Goal: Task Accomplishment & Management: Manage account settings

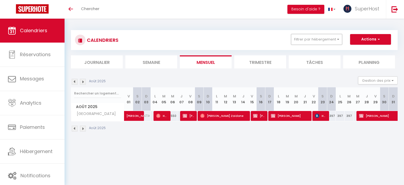
click at [312, 39] on button "Filtrer par hébergement" at bounding box center [316, 39] width 51 height 11
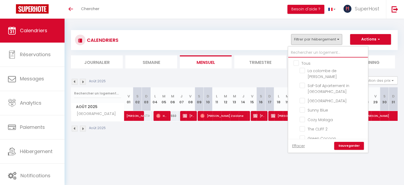
click at [315, 53] on input "text" at bounding box center [329, 53] width 80 height 10
click at [298, 61] on input "Tous" at bounding box center [334, 62] width 80 height 5
checkbox input "true"
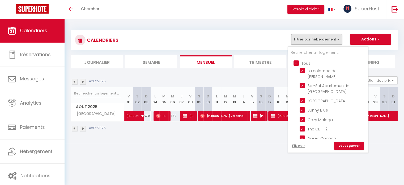
checkbox input "true"
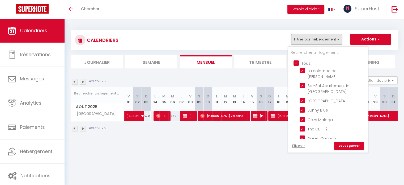
checkbox input "true"
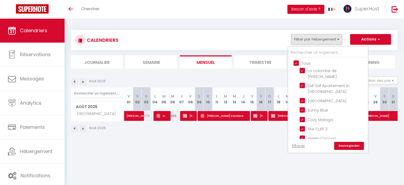
checkbox input "true"
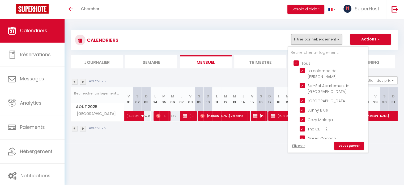
checkbox input "true"
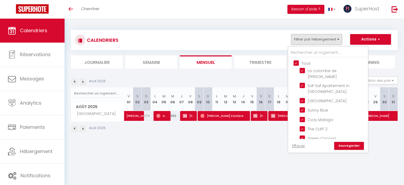
checkbox input "true"
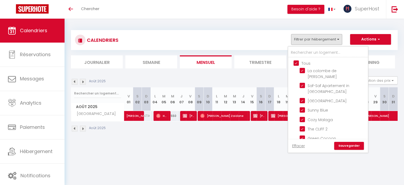
checkbox input "true"
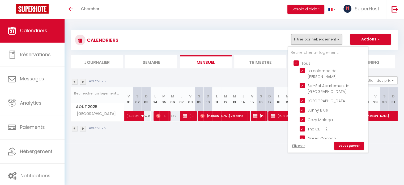
checkbox input "true"
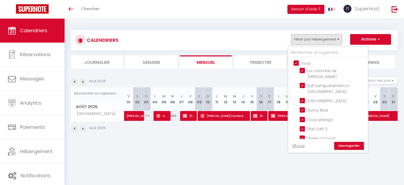
checkbox input "true"
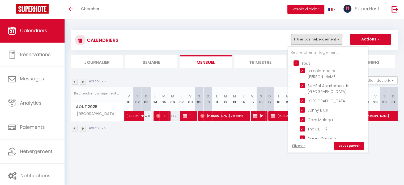
checkbox input "true"
click at [298, 61] on input "Tous" at bounding box center [334, 62] width 80 height 5
checkbox input "false"
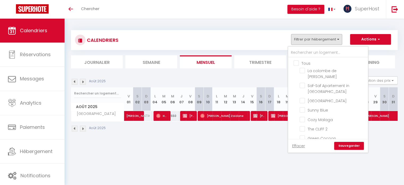
checkbox input "false"
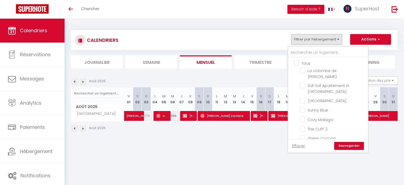
checkbox input "false"
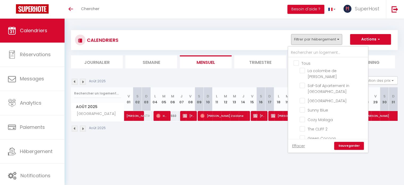
checkbox input "false"
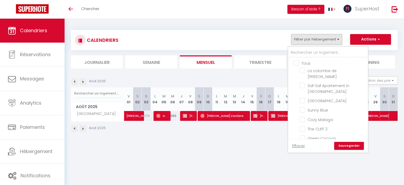
checkbox input "false"
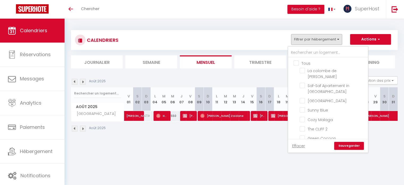
checkbox input "false"
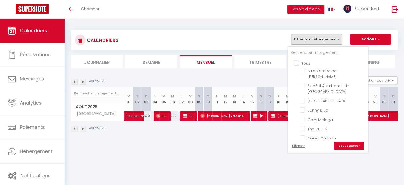
checkbox input "false"
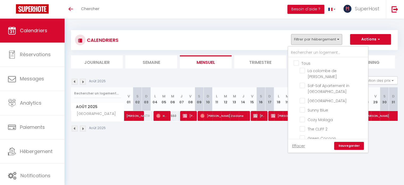
checkbox input "false"
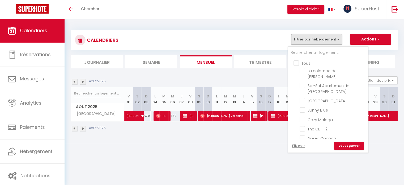
checkbox input "false"
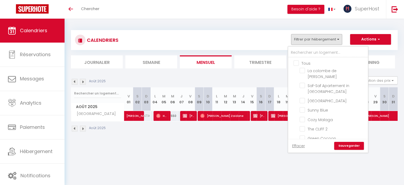
checkbox input "false"
click at [300, 54] on input "text" at bounding box center [329, 53] width 80 height 10
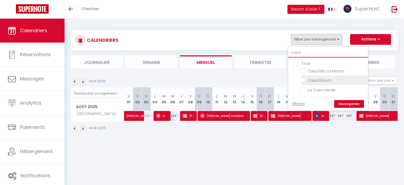
type input "casa"
click at [313, 81] on input "Casa Bloom" at bounding box center [333, 79] width 66 height 5
checkbox input "true"
click at [350, 102] on link "Sauvegarder" at bounding box center [350, 104] width 30 height 8
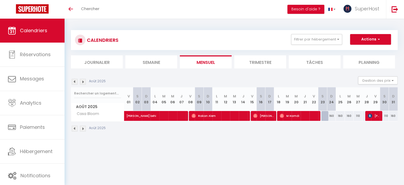
click at [83, 128] on img at bounding box center [83, 129] width 6 height 6
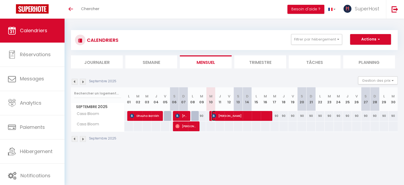
click at [221, 114] on span "[PERSON_NAME]" at bounding box center [240, 116] width 57 height 10
select select "KO"
select select "41418"
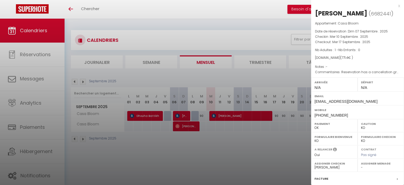
click at [222, 160] on div at bounding box center [202, 92] width 404 height 185
